Goal: Information Seeking & Learning: Learn about a topic

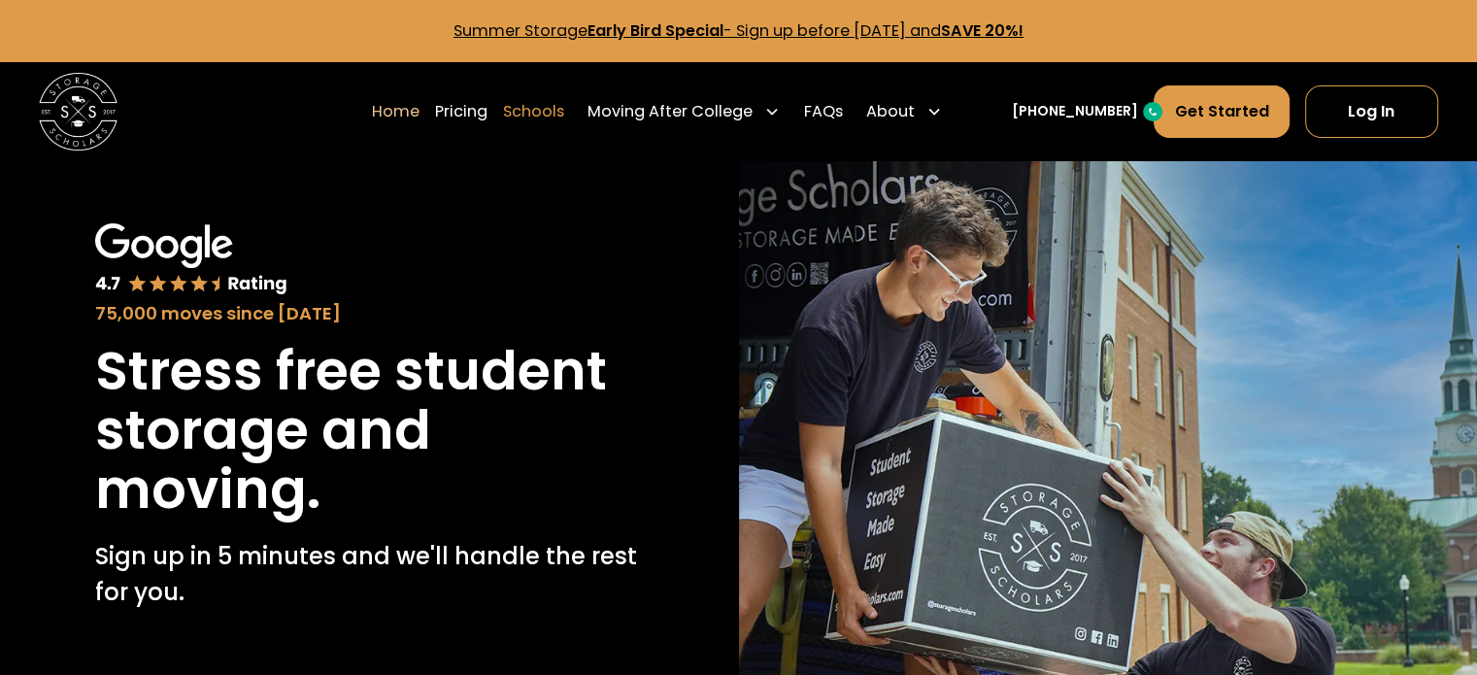
click at [553, 118] on link "Schools" at bounding box center [533, 111] width 61 height 54
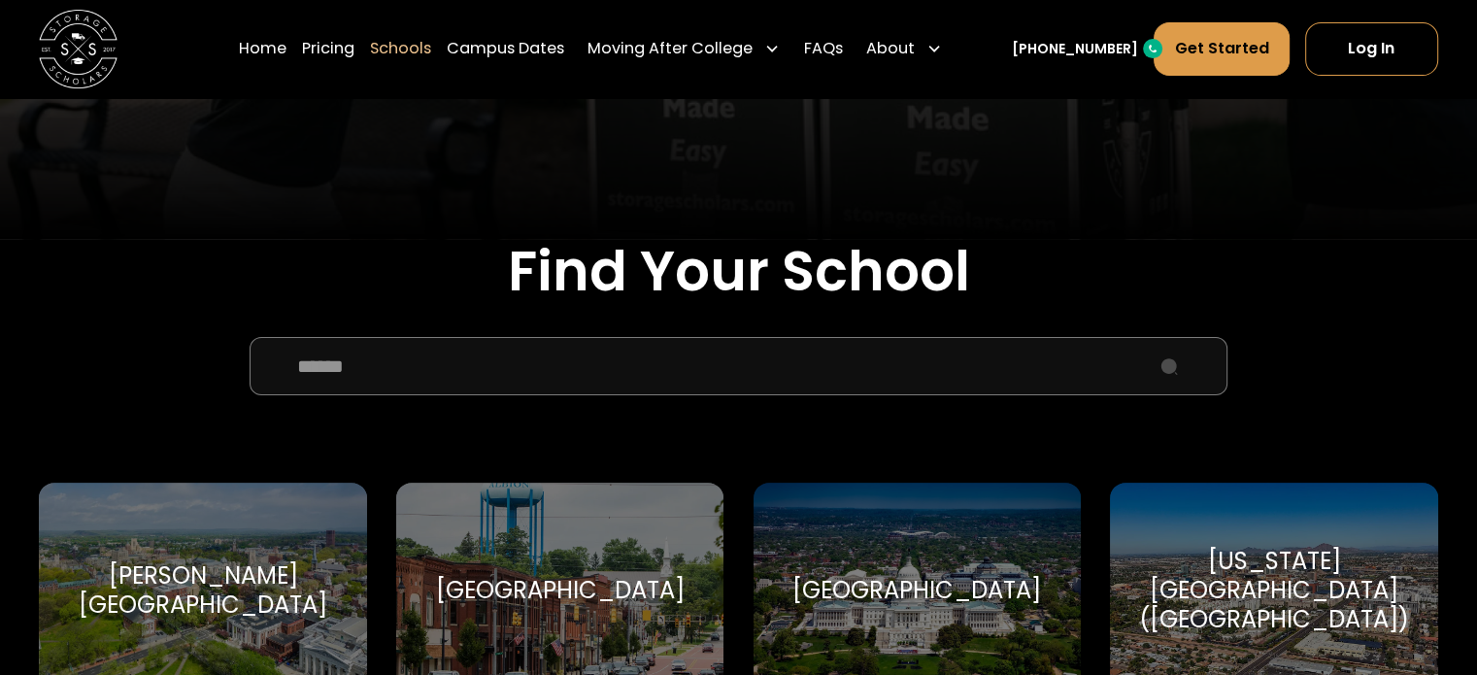
scroll to position [583, 0]
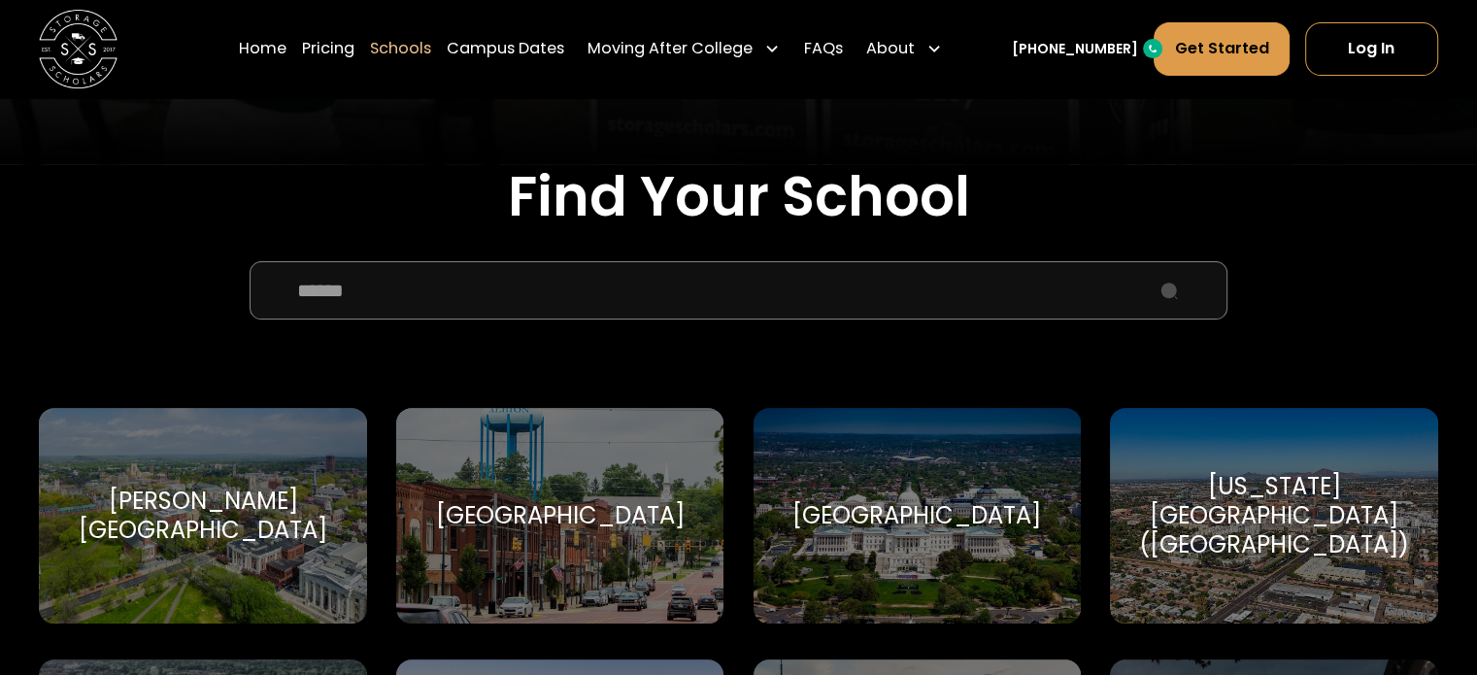
click at [657, 288] on input "School Select Form" at bounding box center [739, 290] width 978 height 58
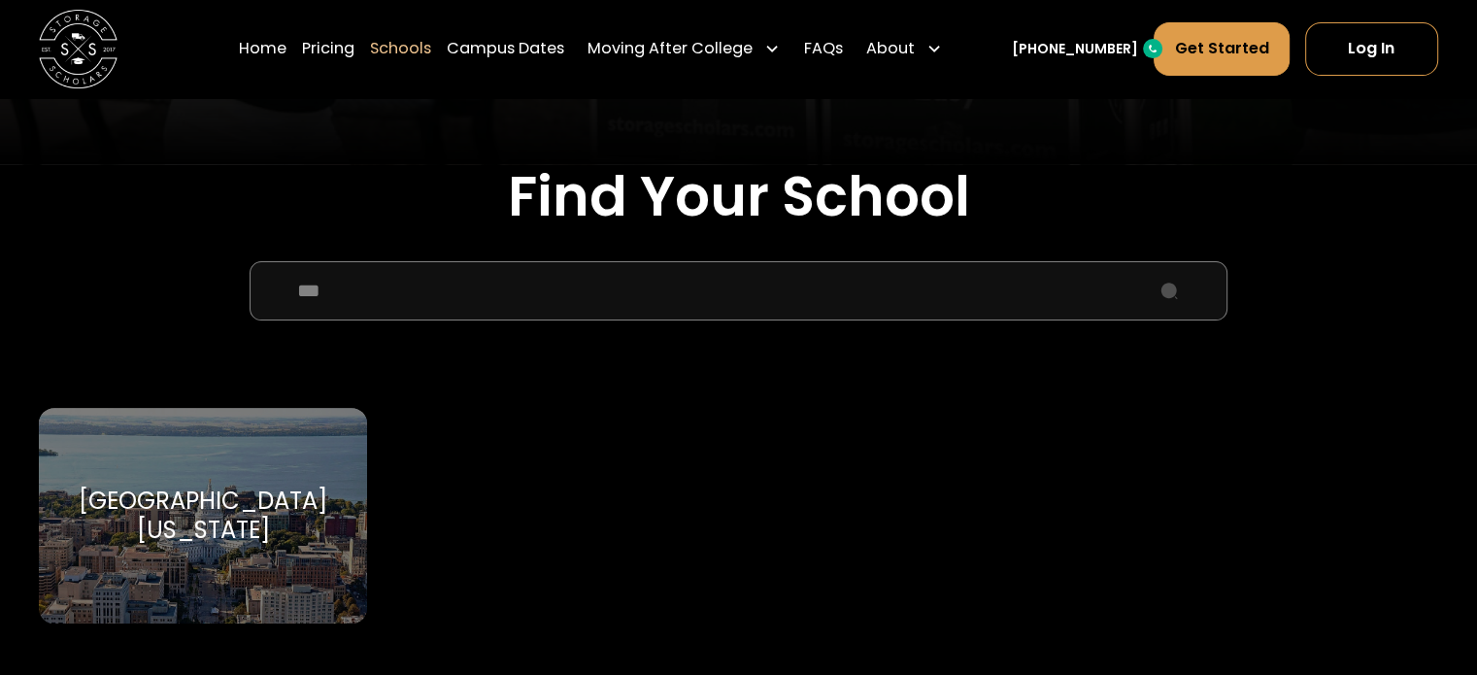
type input "***"
click at [187, 508] on div "University of Wisconsin-Madison" at bounding box center [202, 516] width 281 height 58
click at [198, 548] on div "University of Wisconsin-Madison University of Wisconsin-Madison" at bounding box center [202, 516] width 327 height 216
click at [120, 486] on div "University of Wisconsin-Madison University of Wisconsin-Madison" at bounding box center [202, 516] width 327 height 216
click at [354, 60] on link "Pricing" at bounding box center [328, 48] width 52 height 54
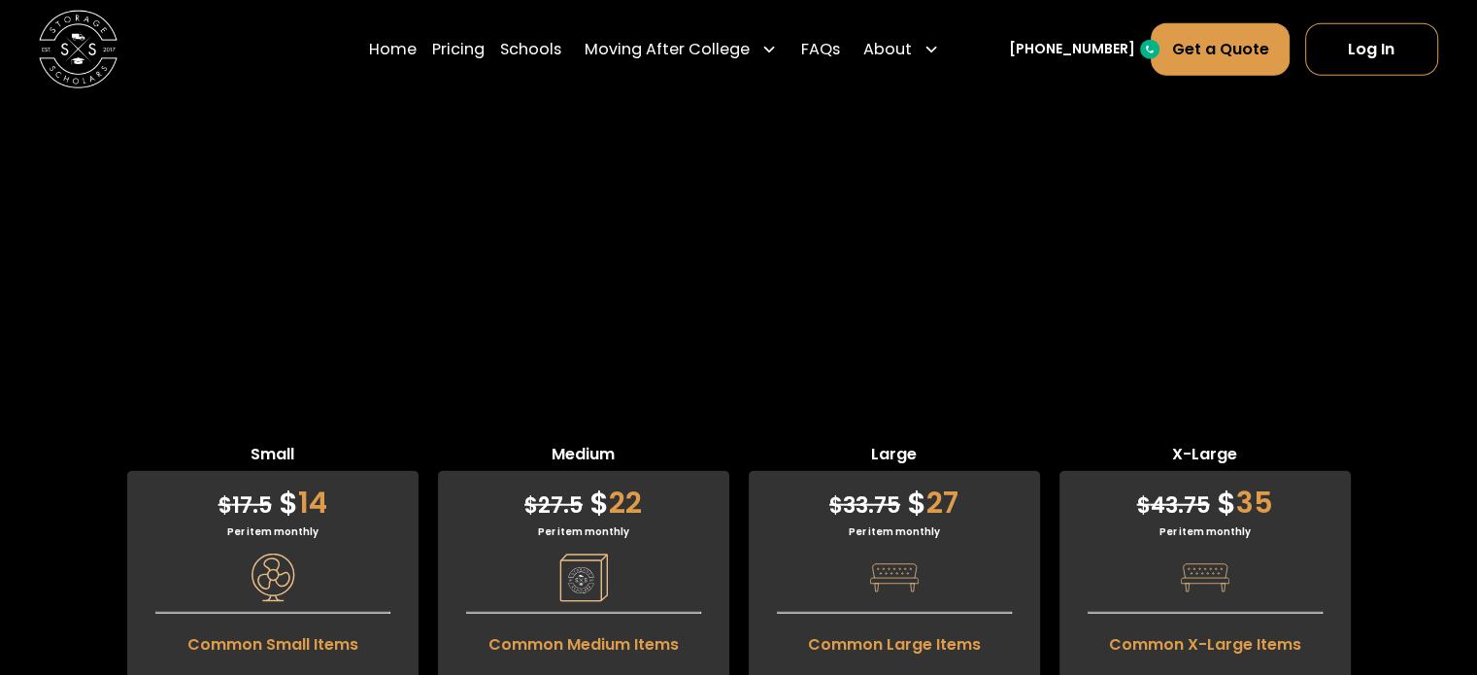
scroll to position [4720, 0]
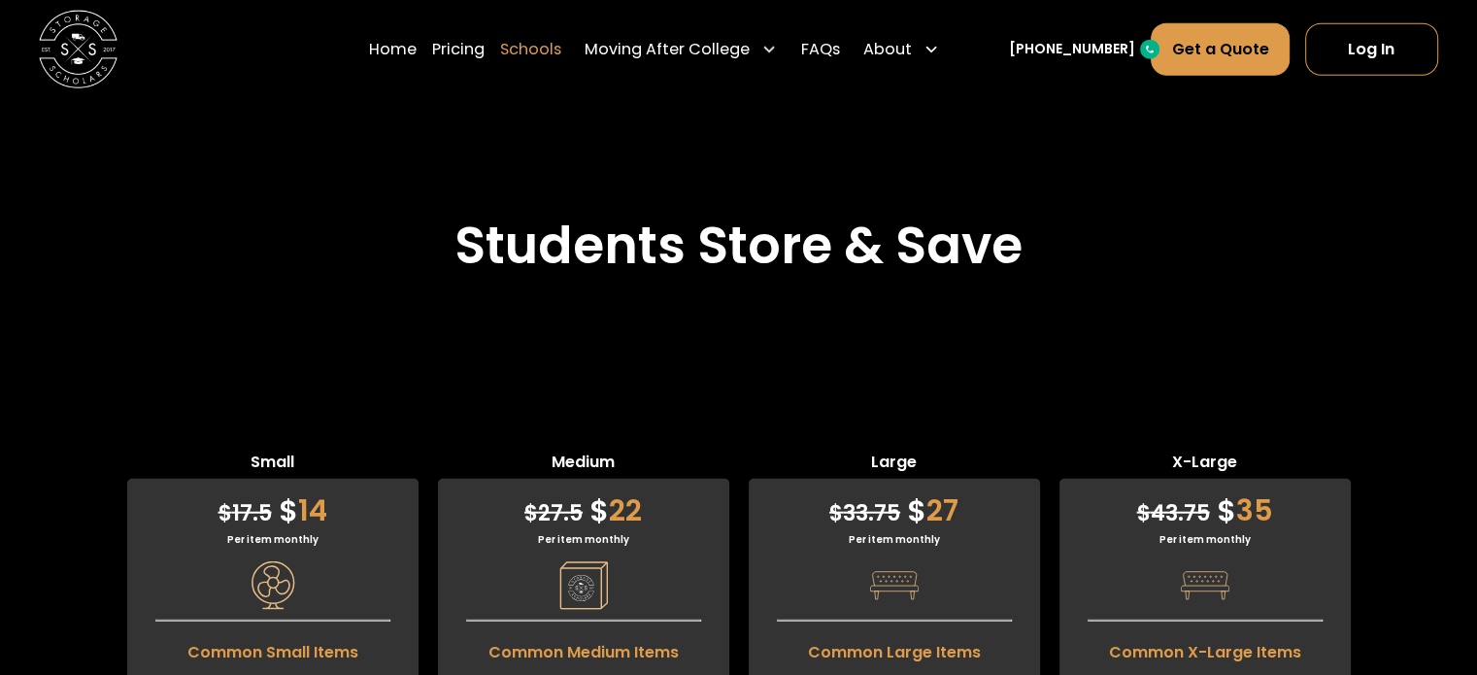
click at [543, 50] on link "Schools" at bounding box center [530, 48] width 61 height 54
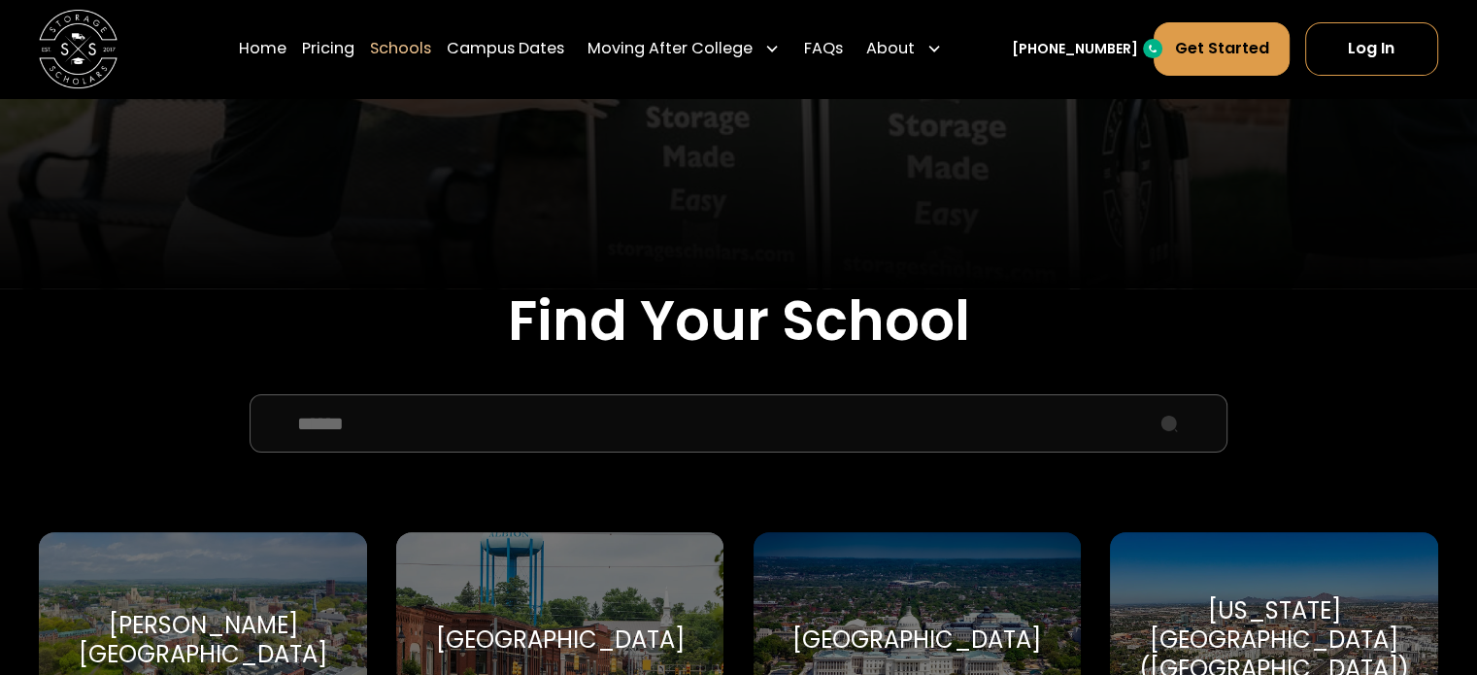
scroll to position [583, 0]
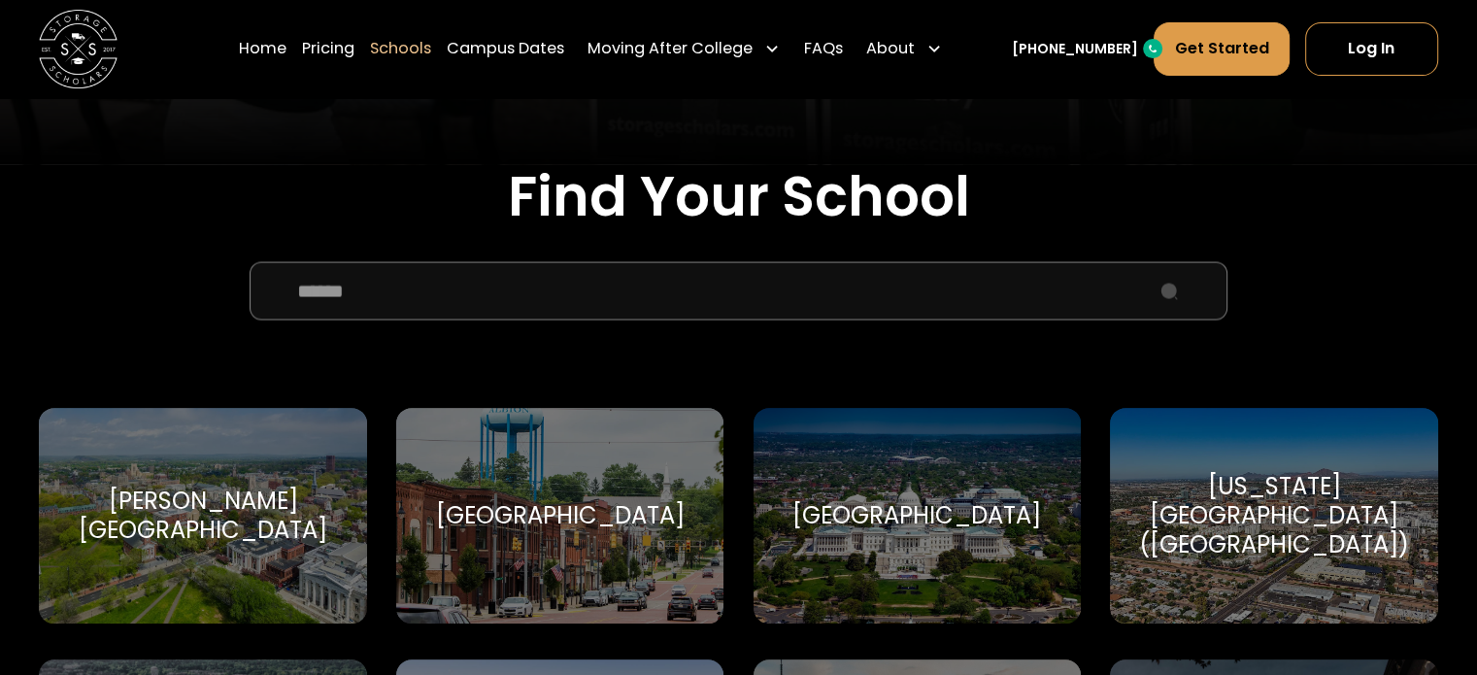
click at [509, 289] on input "School Select Form" at bounding box center [739, 290] width 978 height 58
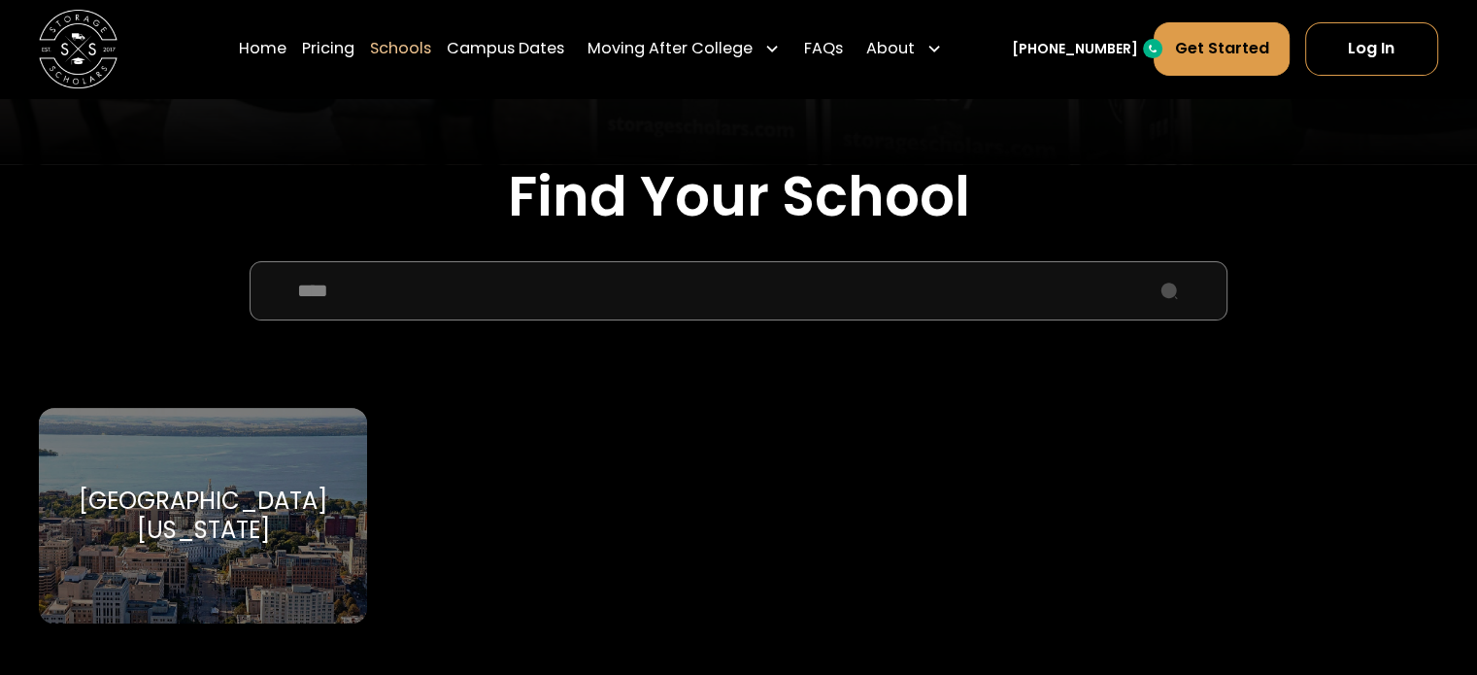
type input "****"
click at [190, 539] on div "University of Wisconsin-Madison" at bounding box center [202, 516] width 281 height 58
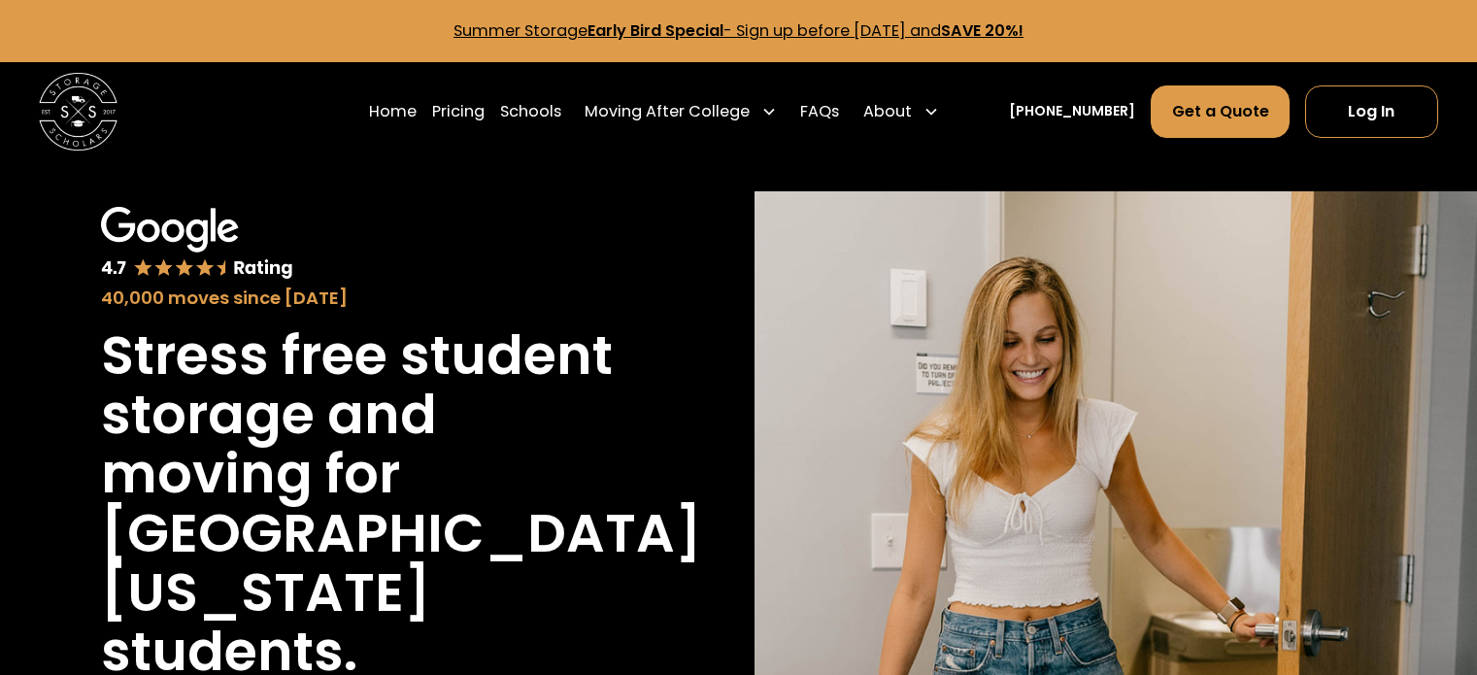
click at [189, 539] on h1 "[GEOGRAPHIC_DATA][US_STATE]" at bounding box center [401, 563] width 600 height 118
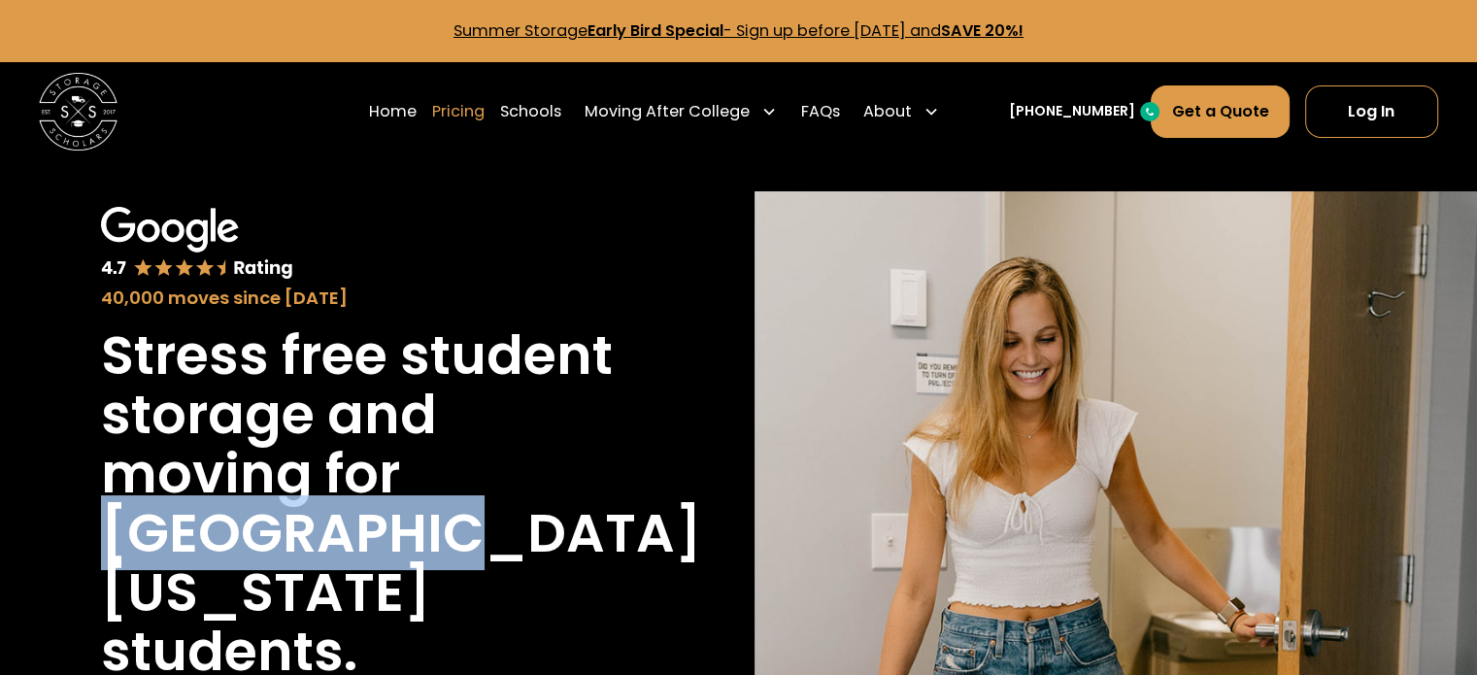
click at [485, 107] on link "Pricing" at bounding box center [458, 111] width 52 height 54
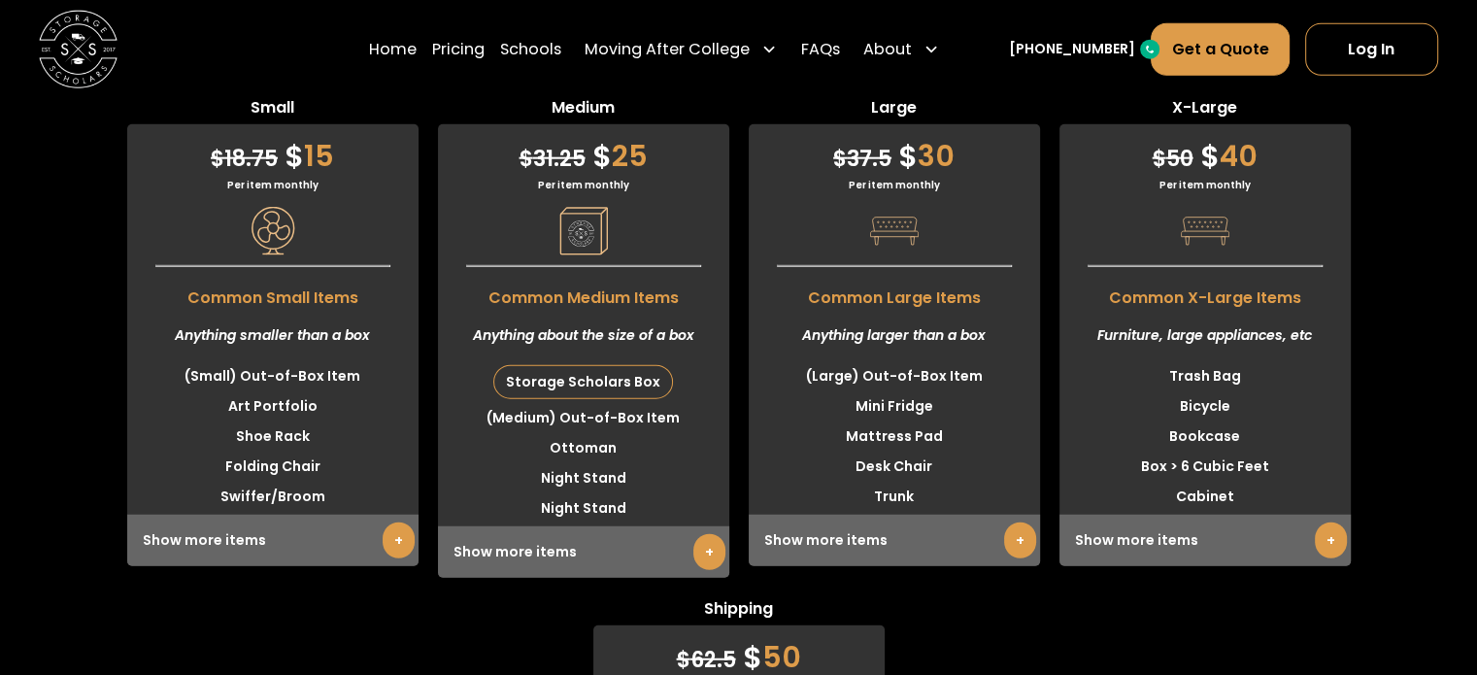
scroll to position [4899, 0]
